Goal: Find specific page/section: Find specific page/section

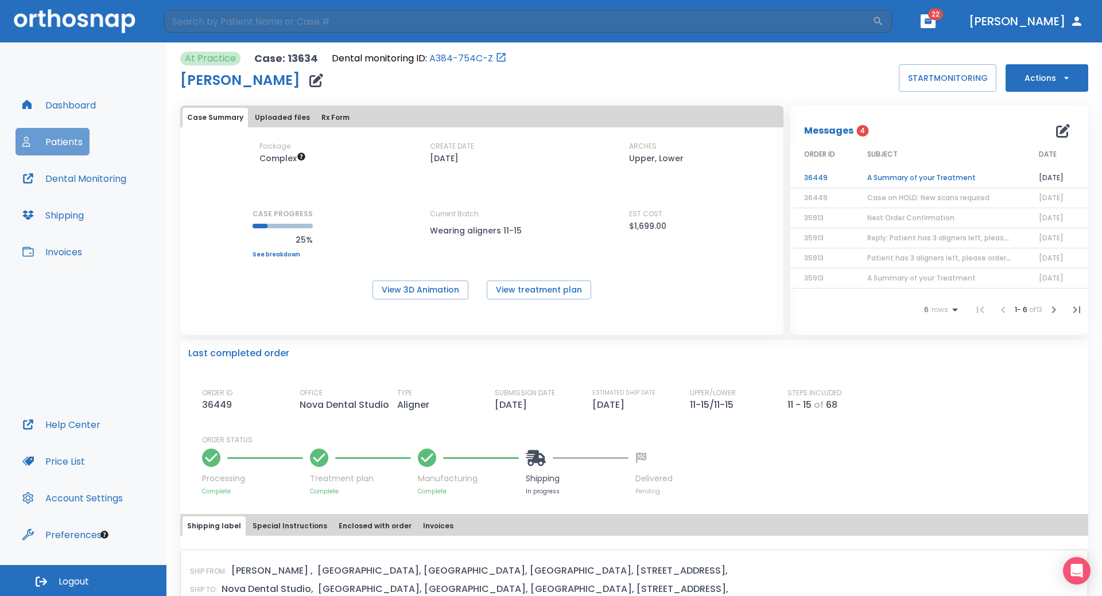
click at [83, 139] on button "Patients" at bounding box center [52, 142] width 74 height 28
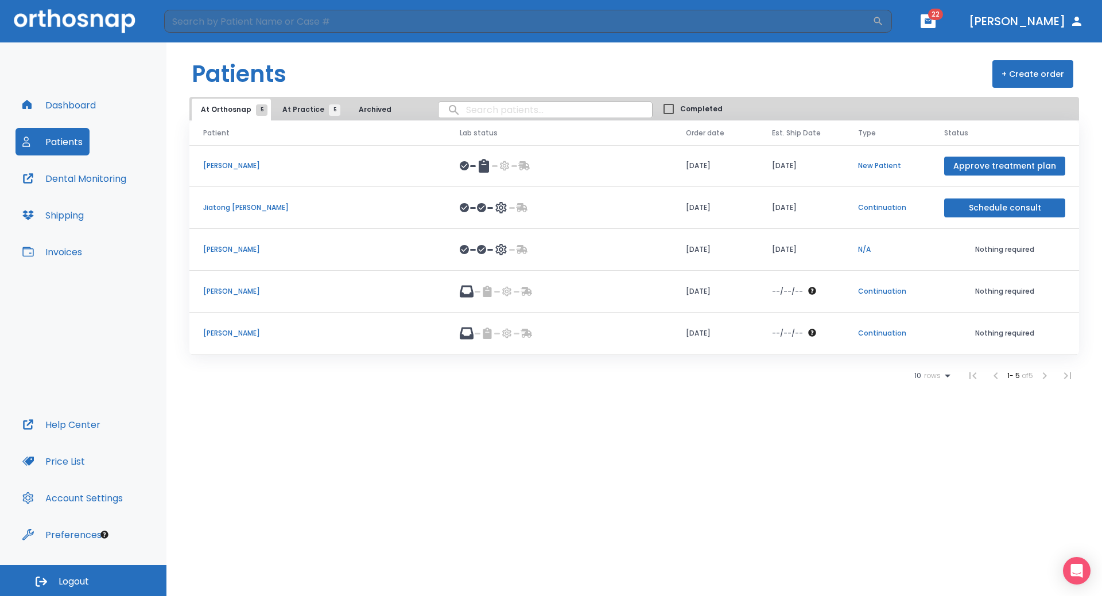
click at [288, 110] on span "At Practice 5" at bounding box center [308, 109] width 52 height 10
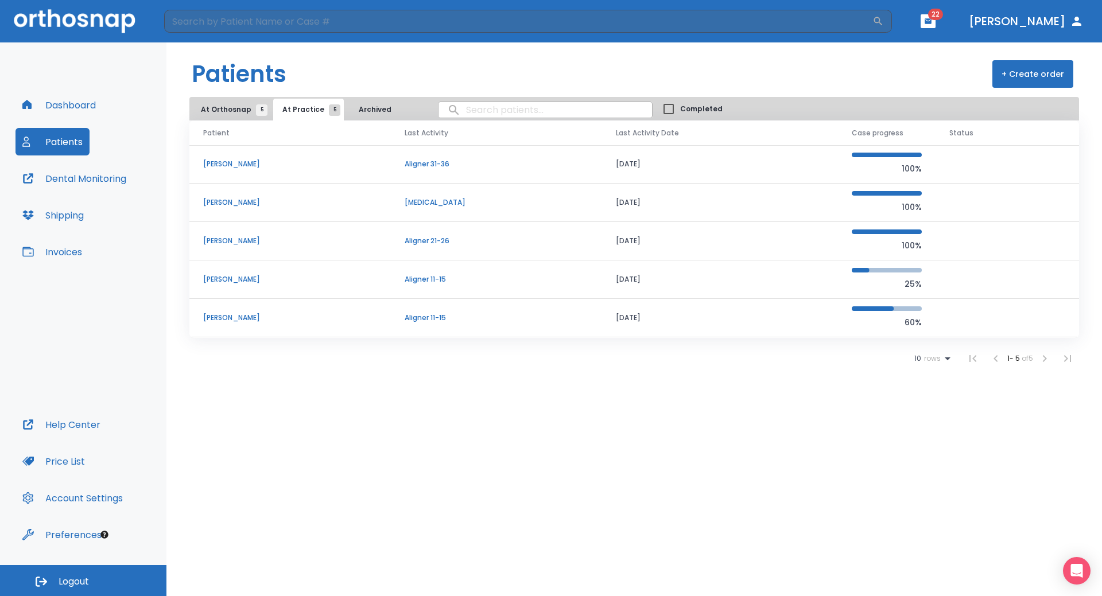
click at [227, 275] on p "[PERSON_NAME]" at bounding box center [290, 279] width 174 height 10
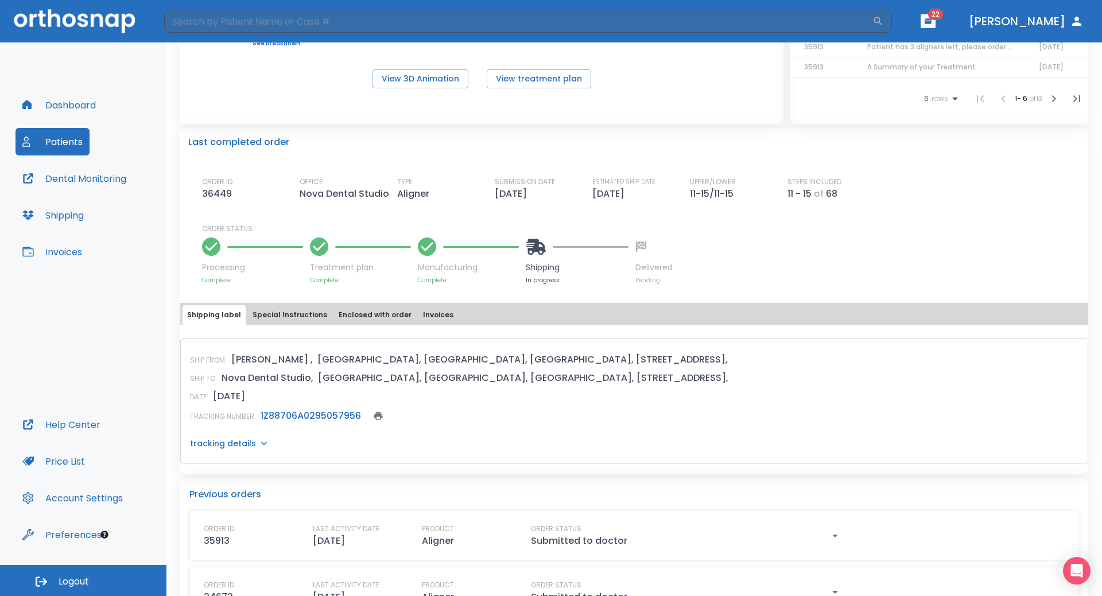
scroll to position [251, 0]
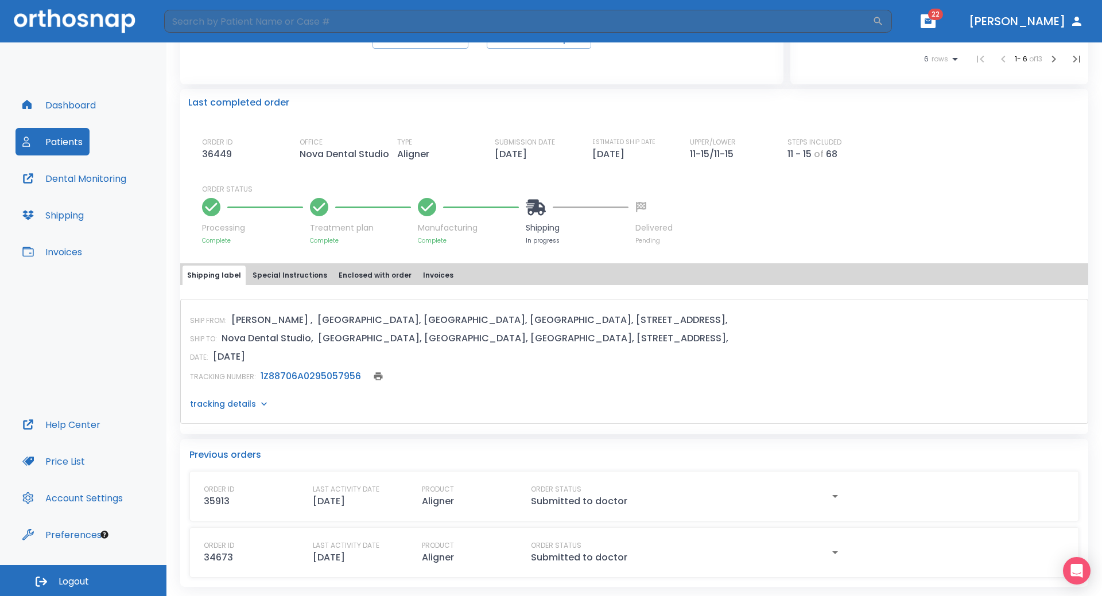
click at [302, 376] on link "1Z88706A0295057956" at bounding box center [310, 375] width 100 height 13
click at [48, 152] on button "Patients" at bounding box center [52, 142] width 74 height 28
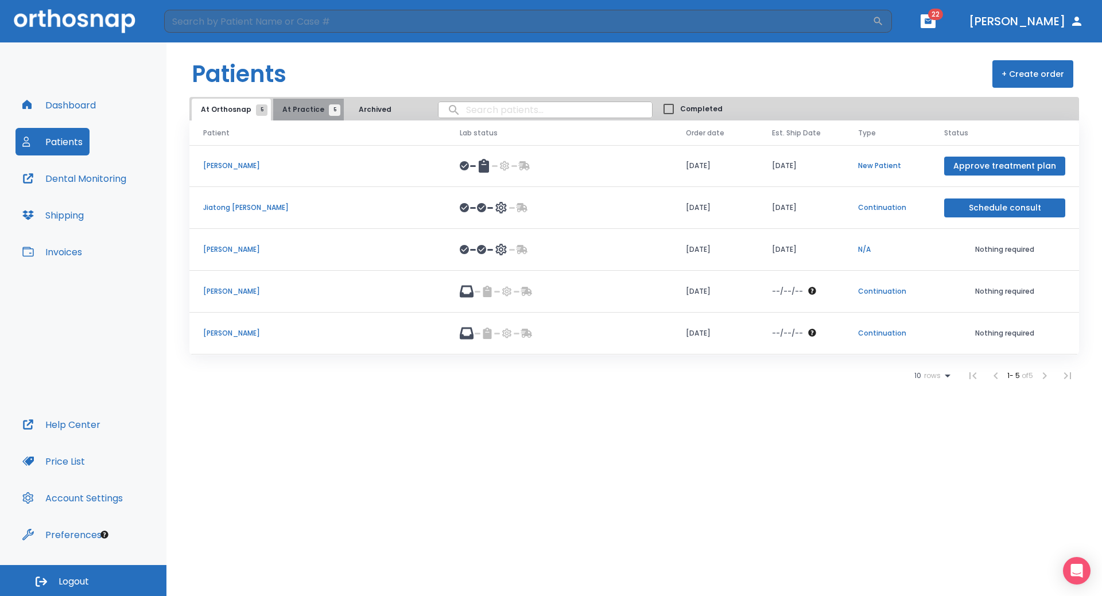
click at [310, 112] on span "At Practice 5" at bounding box center [308, 109] width 52 height 10
